Goal: Use online tool/utility: Utilize a website feature to perform a specific function

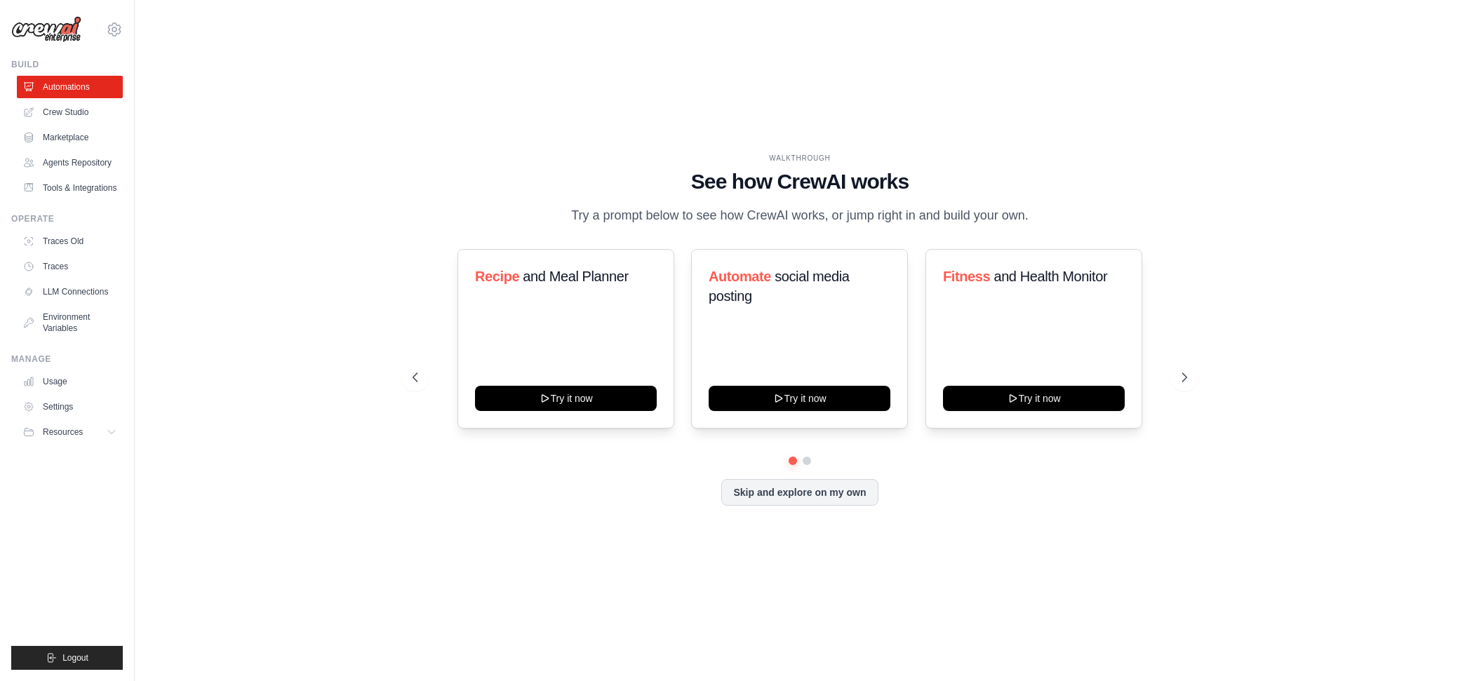
click at [72, 112] on link "Crew Studio" at bounding box center [70, 112] width 106 height 22
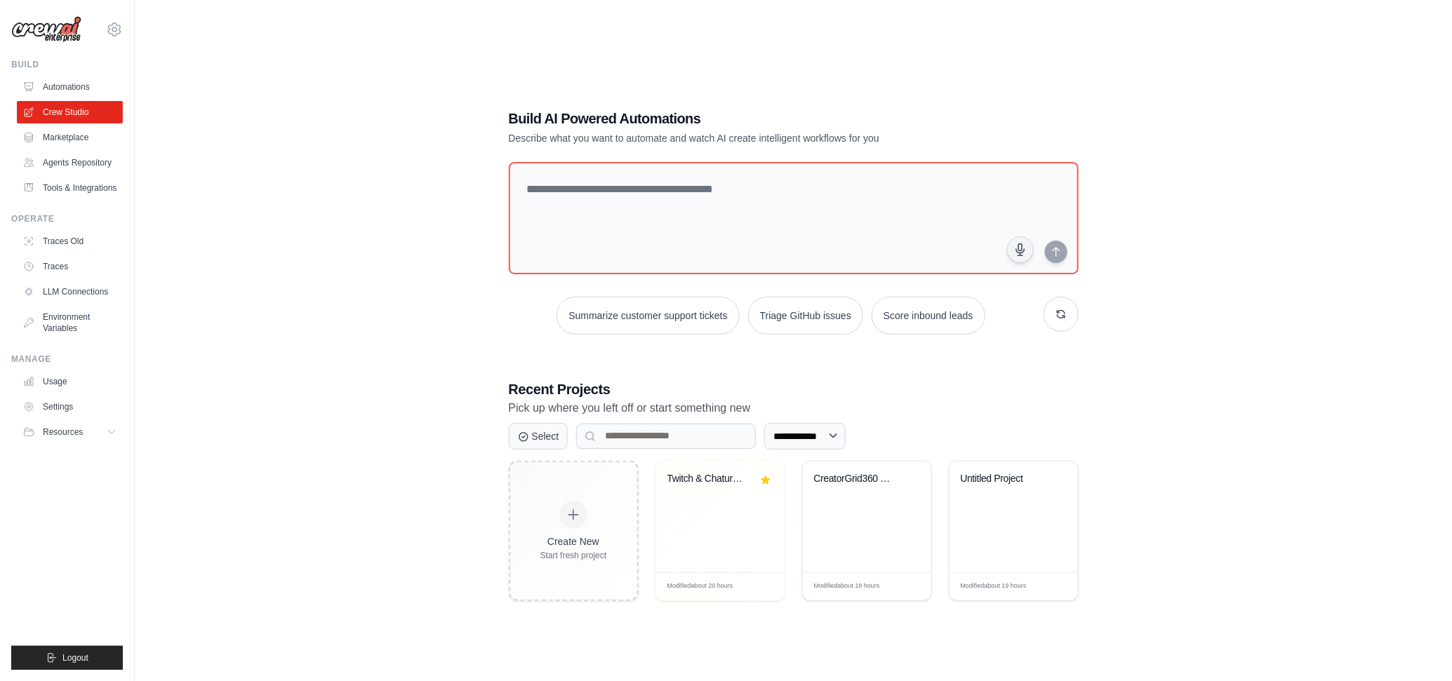
click at [892, 510] on div "CreatorGrid360 BuildBot" at bounding box center [867, 517] width 128 height 111
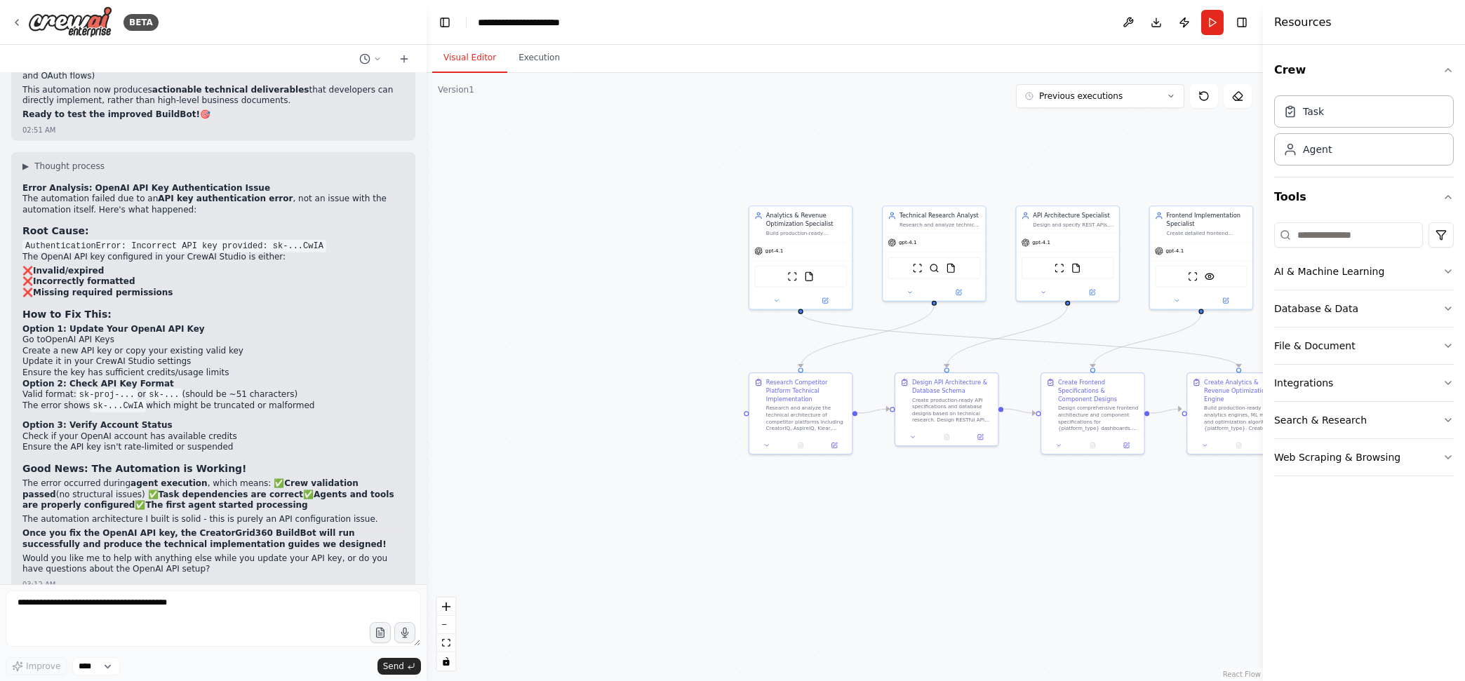
scroll to position [7432, 0]
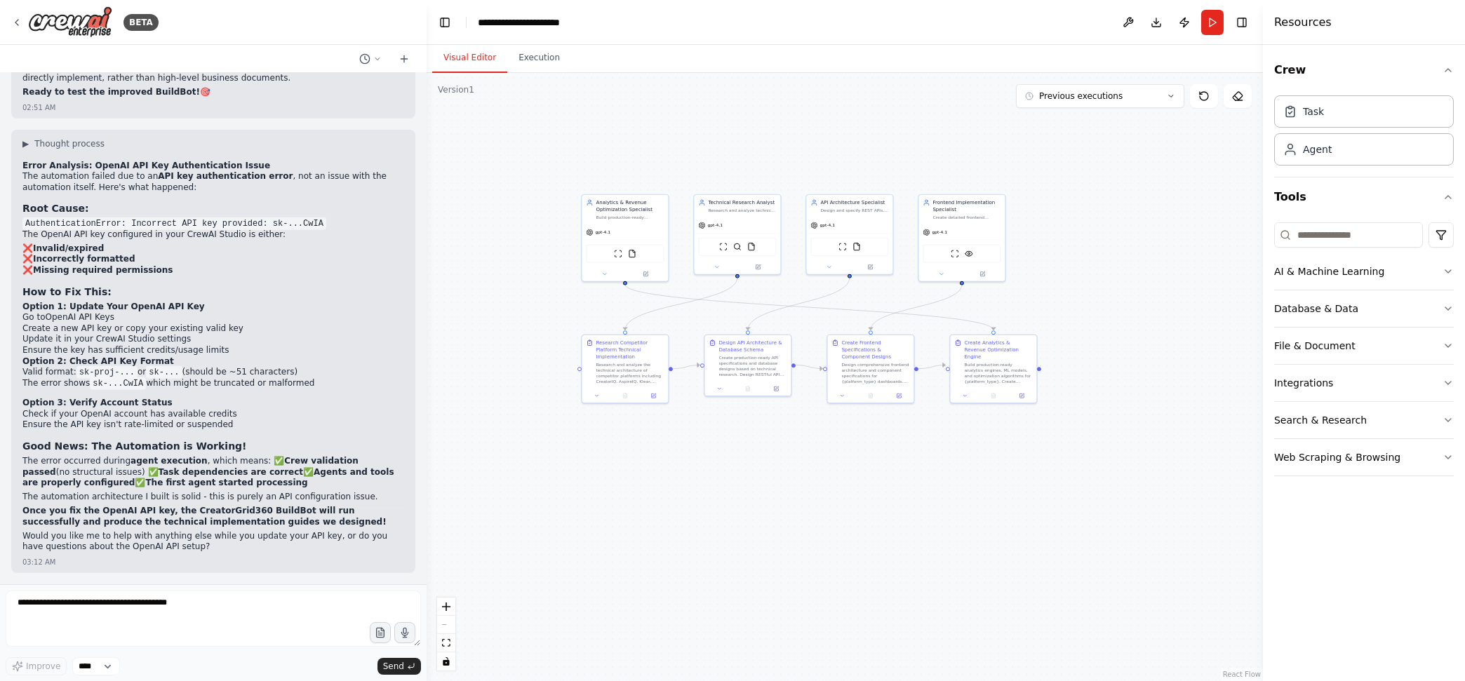
drag, startPoint x: 1079, startPoint y: 500, endPoint x: 842, endPoint y: 472, distance: 238.7
click at [842, 472] on div ".deletable-edge-delete-btn { width: 20px; height: 20px; border: 0px solid #ffff…" at bounding box center [845, 377] width 836 height 608
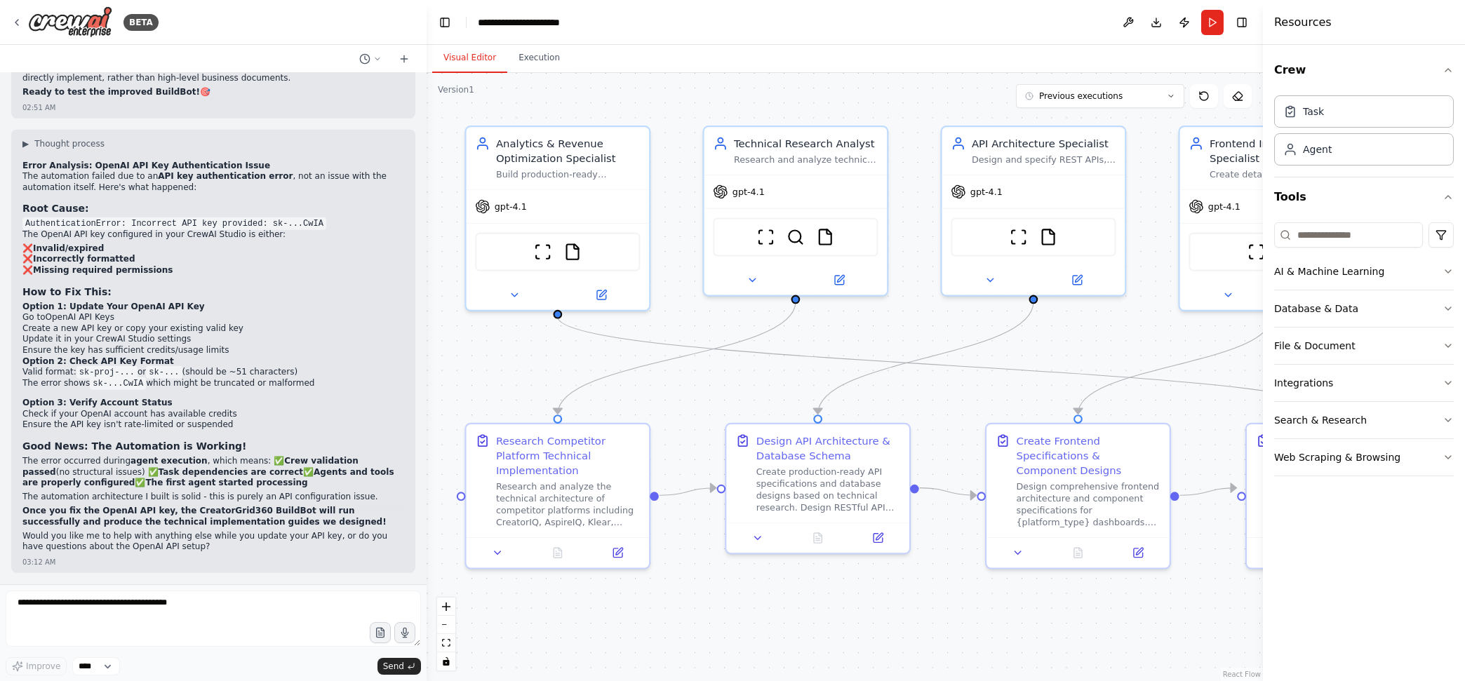
click at [537, 56] on button "Execution" at bounding box center [539, 57] width 64 height 29
click at [483, 59] on button "Visual Editor" at bounding box center [469, 57] width 75 height 29
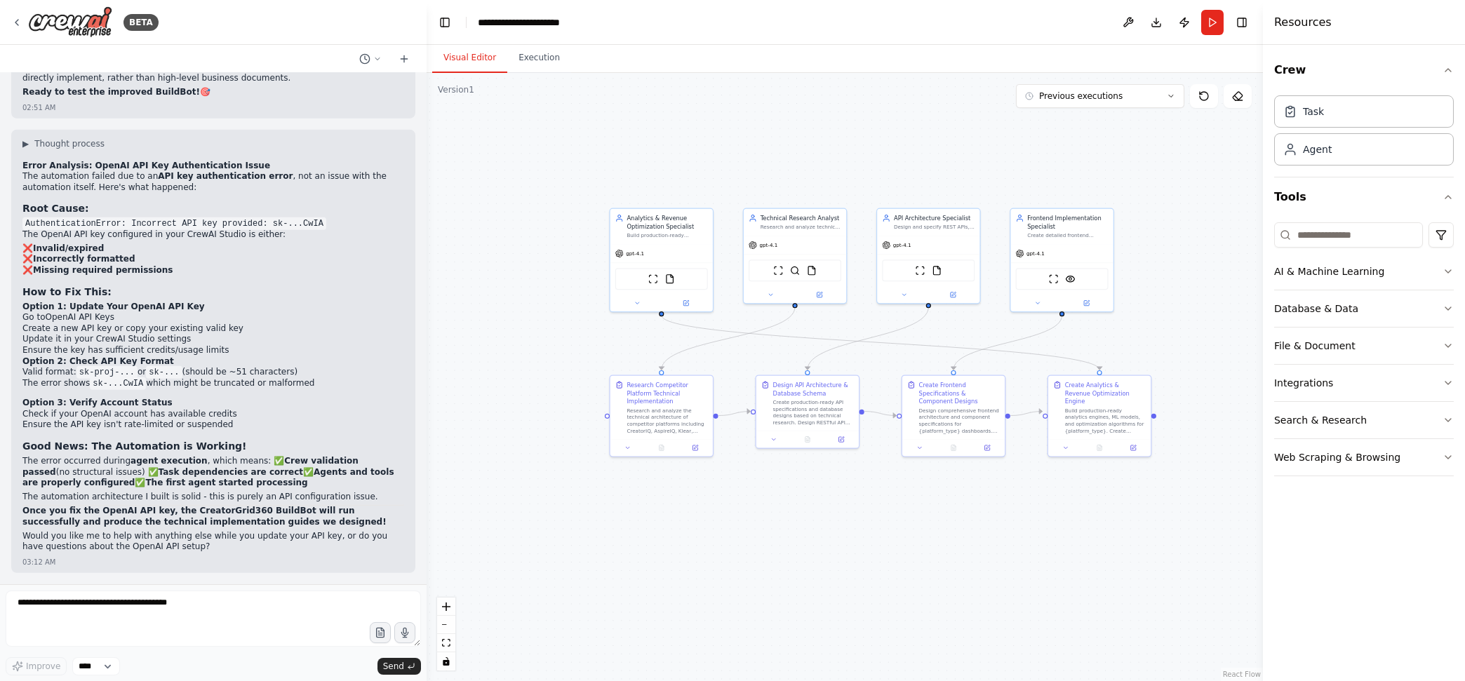
drag, startPoint x: 1149, startPoint y: 335, endPoint x: 1076, endPoint y: 337, distance: 73.7
click at [1076, 337] on div ".deletable-edge-delete-btn { width: 20px; height: 20px; border: 0px solid #ffff…" at bounding box center [845, 377] width 836 height 608
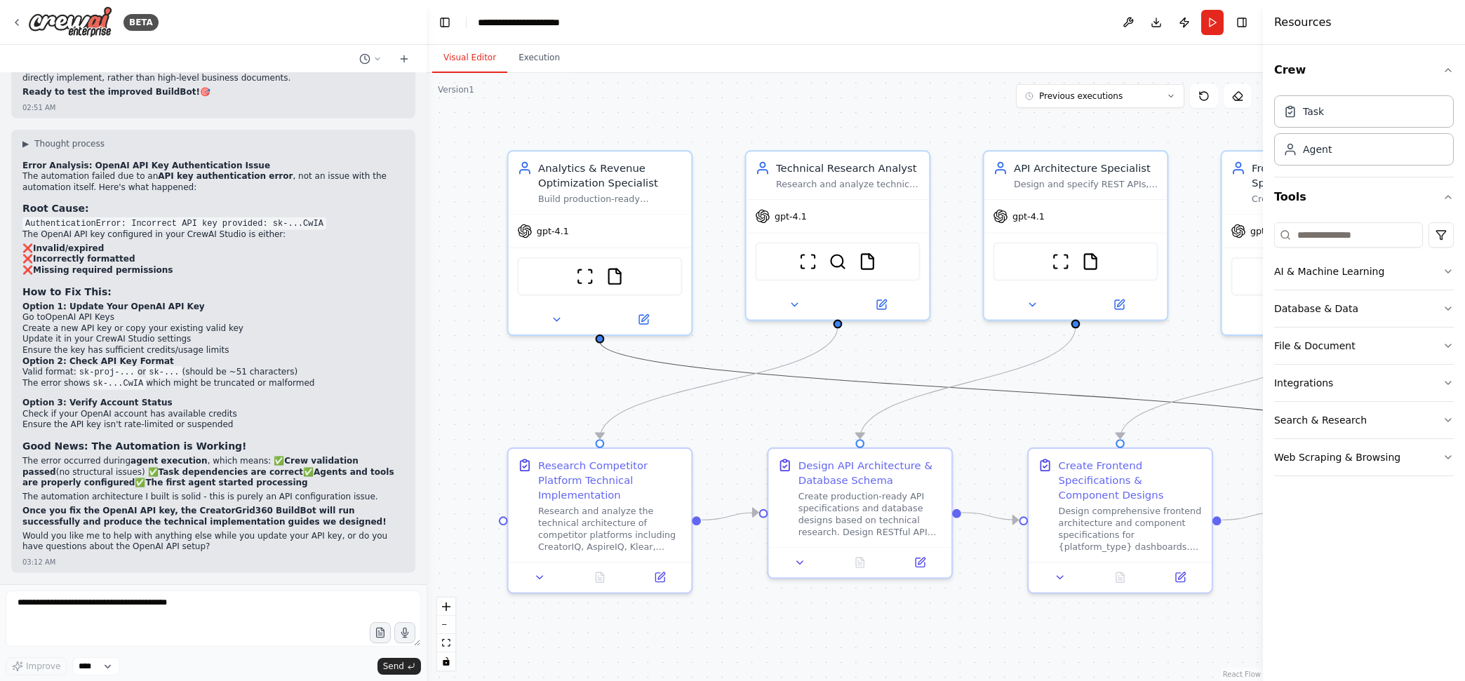
drag, startPoint x: 1091, startPoint y: 401, endPoint x: 617, endPoint y: 288, distance: 486.7
click at [617, 288] on div ".deletable-edge-delete-btn { width: 20px; height: 20px; border: 0px solid #ffff…" at bounding box center [876, 398] width 886 height 645
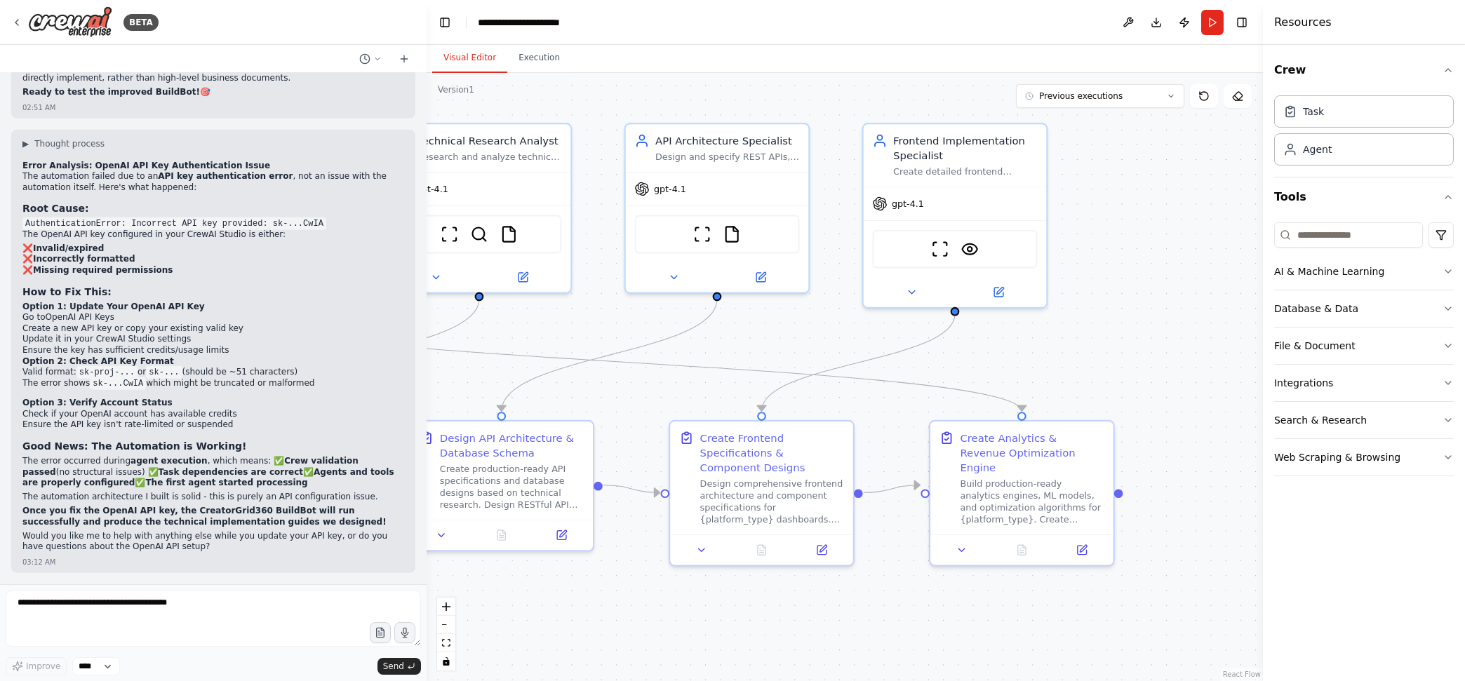
drag, startPoint x: 1064, startPoint y: 383, endPoint x: 706, endPoint y: 356, distance: 359.6
click at [706, 356] on div ".deletable-edge-delete-btn { width: 20px; height: 20px; border: 0px solid #ffff…" at bounding box center [845, 377] width 836 height 608
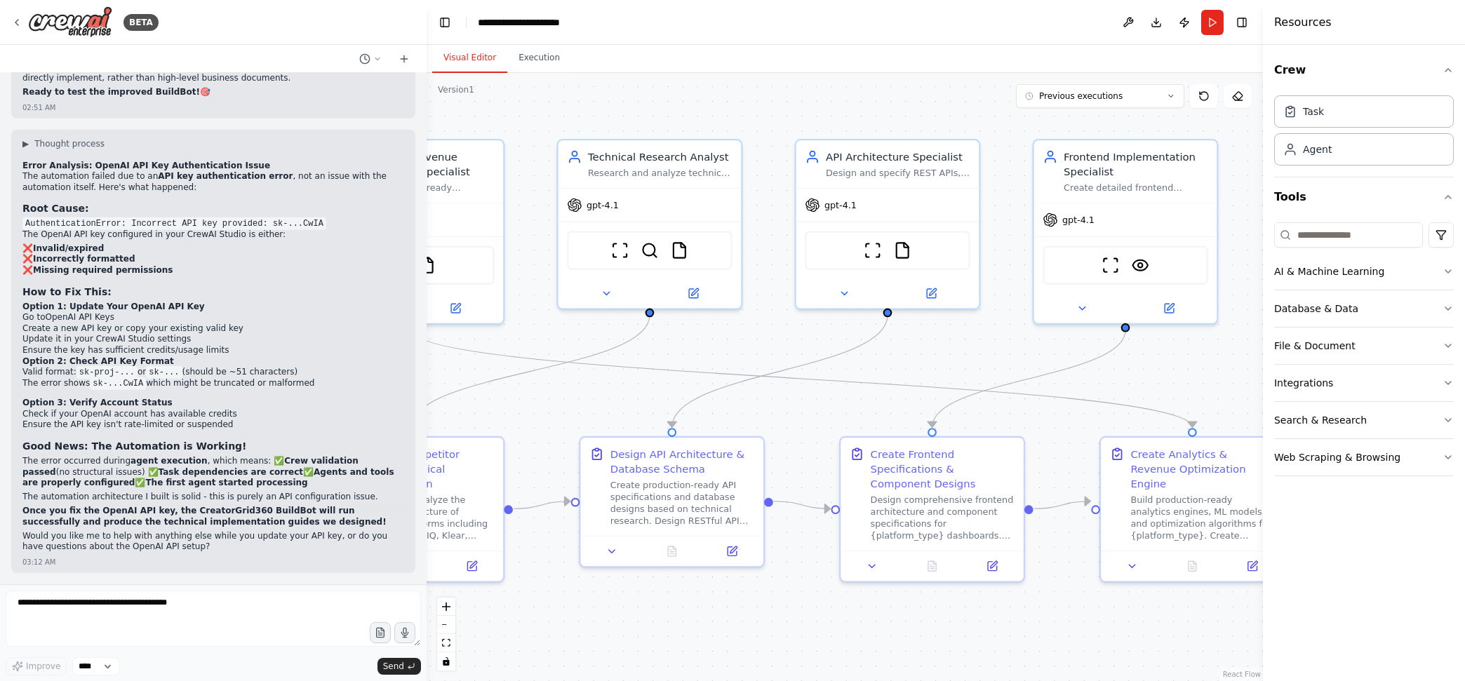
drag, startPoint x: 1091, startPoint y: 346, endPoint x: 1203, endPoint y: 331, distance: 112.5
click at [1355, 366] on div "BETA """ CrewAI Configuration for BuildBot - COMPLETE VERSION from crewai impor…" at bounding box center [732, 340] width 1465 height 681
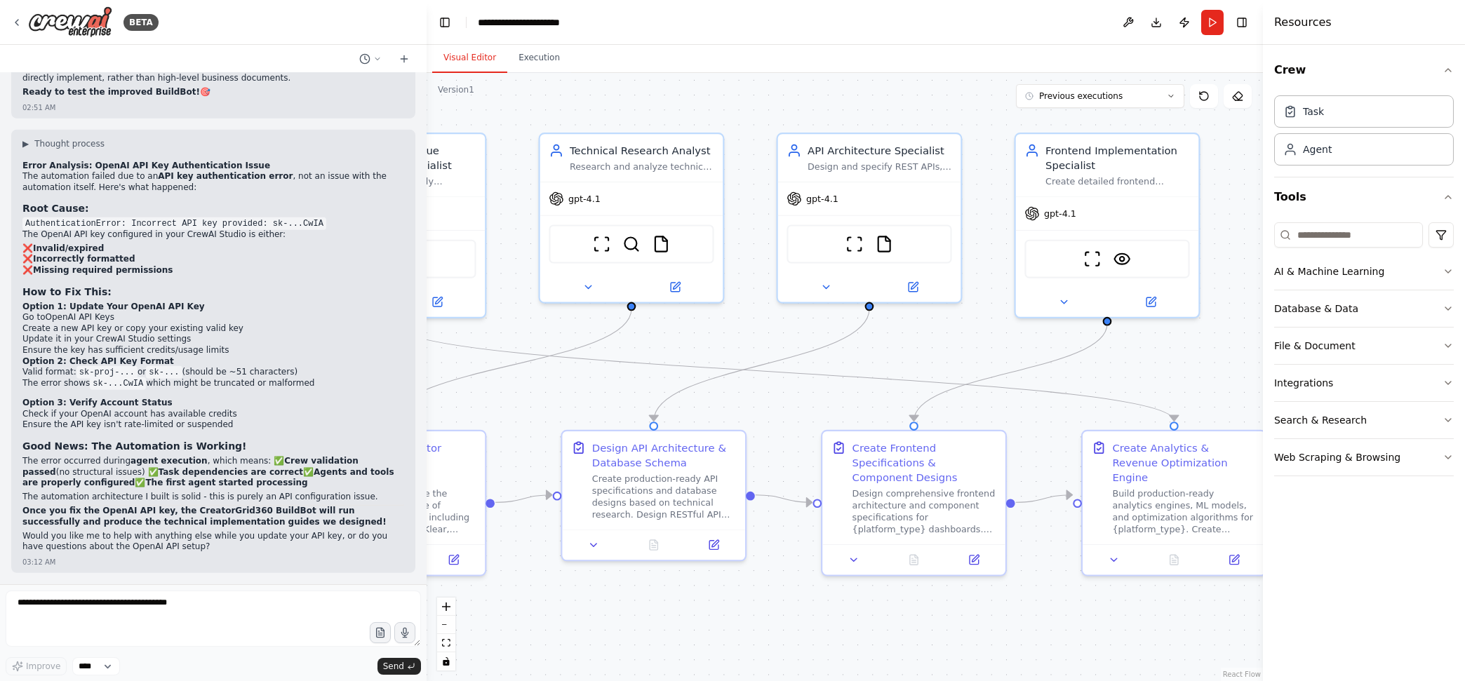
drag, startPoint x: 1076, startPoint y: 359, endPoint x: 965, endPoint y: 349, distance: 112.0
click at [965, 349] on div ".deletable-edge-delete-btn { width: 20px; height: 20px; border: 0px solid #ffff…" at bounding box center [845, 377] width 836 height 608
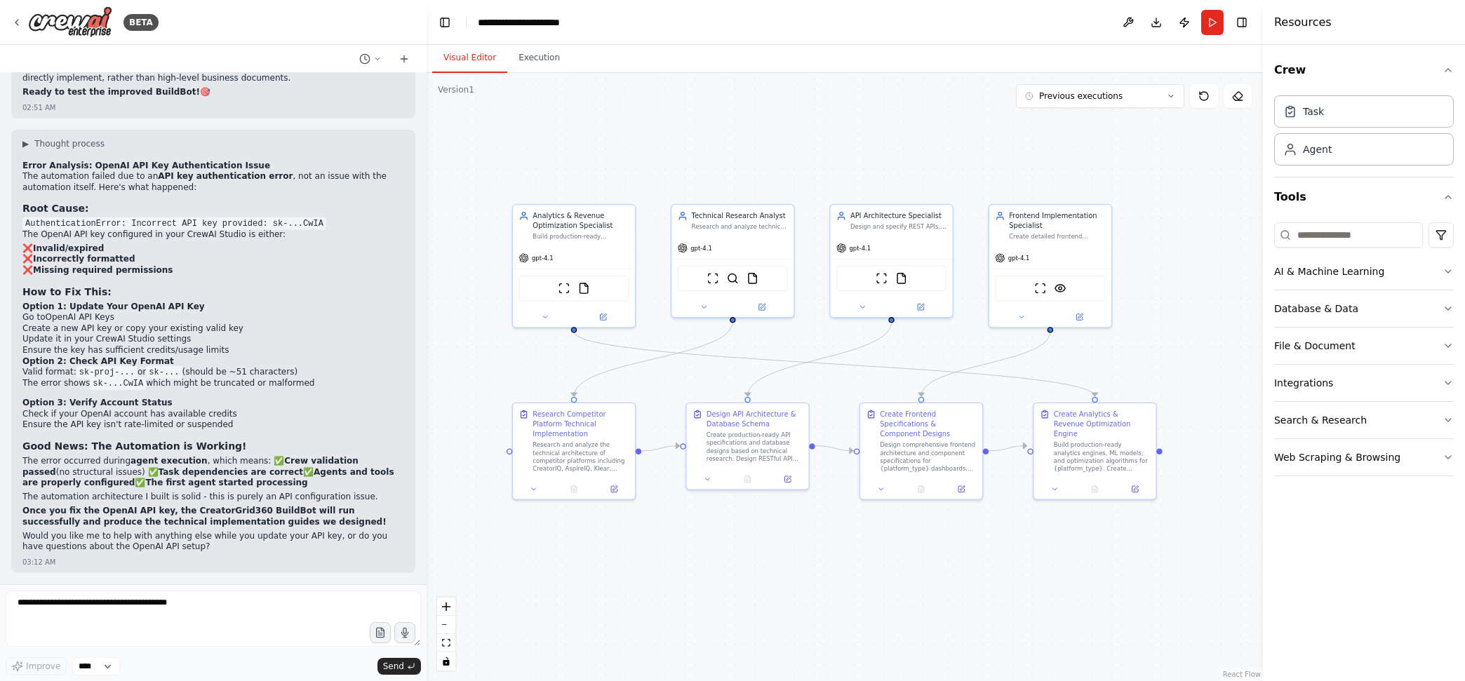
click at [631, 162] on div ".deletable-edge-delete-btn { width: 20px; height: 20px; border: 0px solid #ffff…" at bounding box center [845, 377] width 836 height 608
click at [22, 21] on icon at bounding box center [16, 22] width 11 height 11
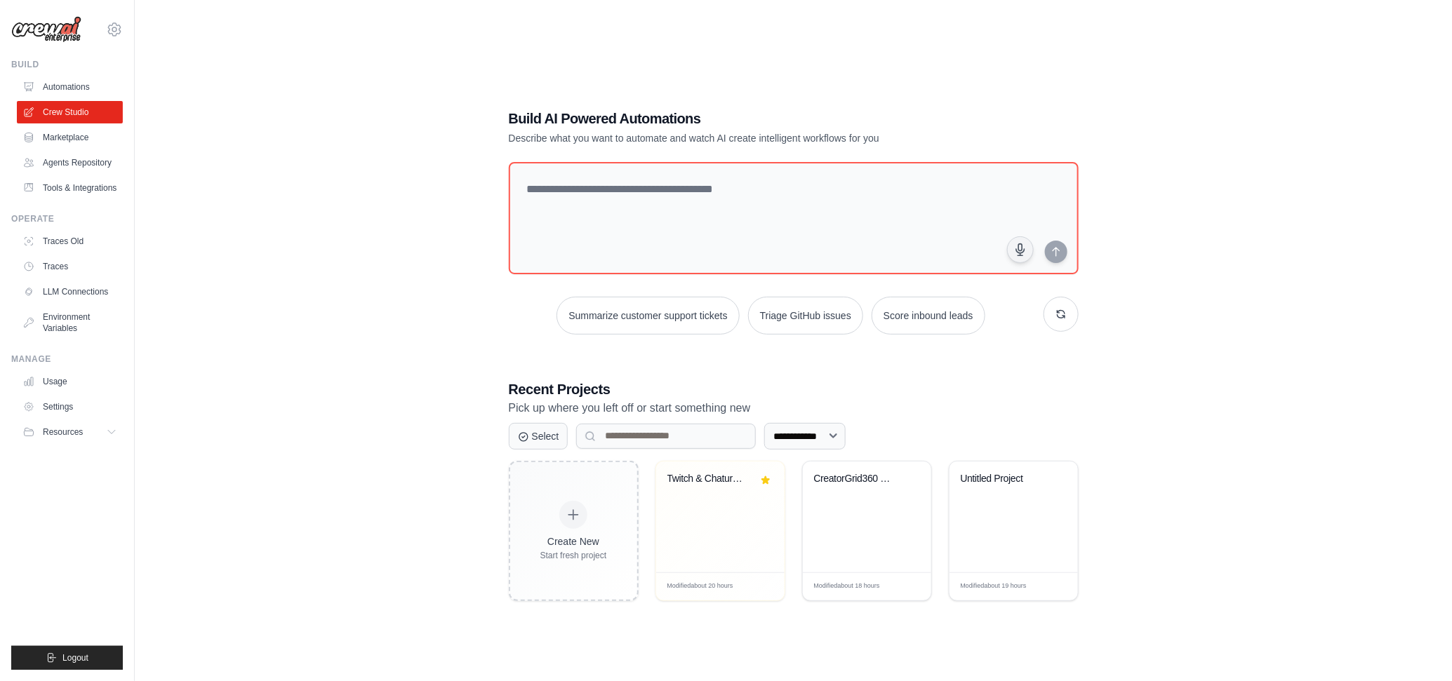
click at [730, 513] on div "Twitch & Chaturbate API Integration..." at bounding box center [720, 517] width 128 height 111
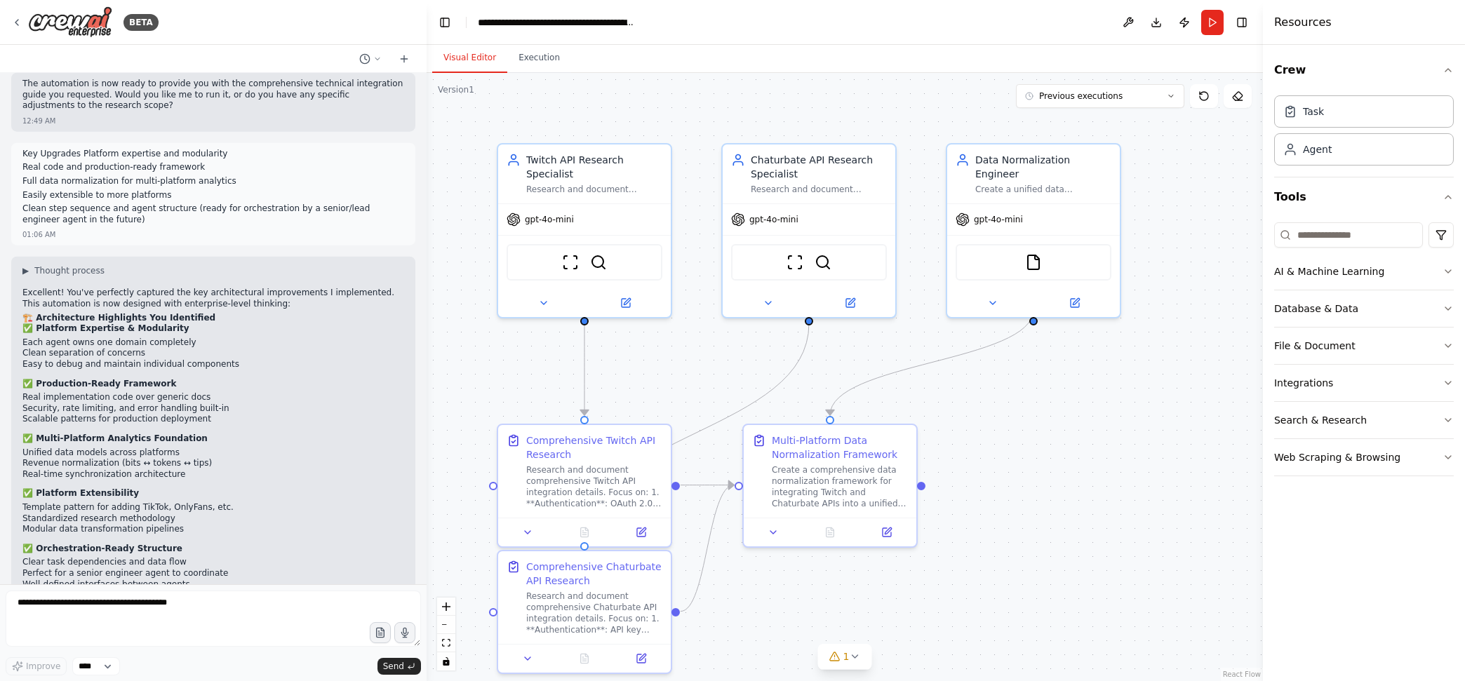
scroll to position [11119, 0]
